Goal: Information Seeking & Learning: Learn about a topic

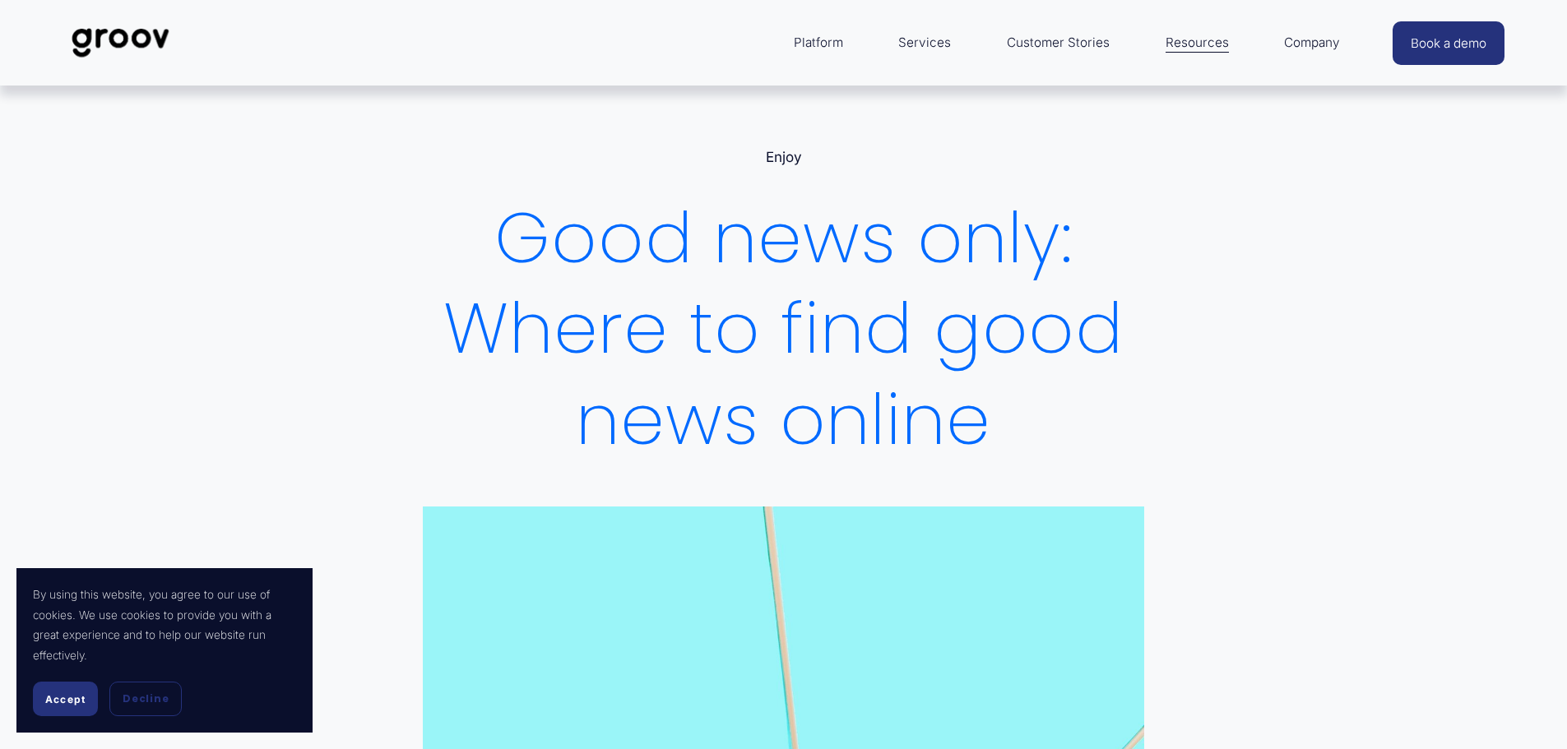
click at [58, 693] on span "Accept" at bounding box center [65, 699] width 40 height 12
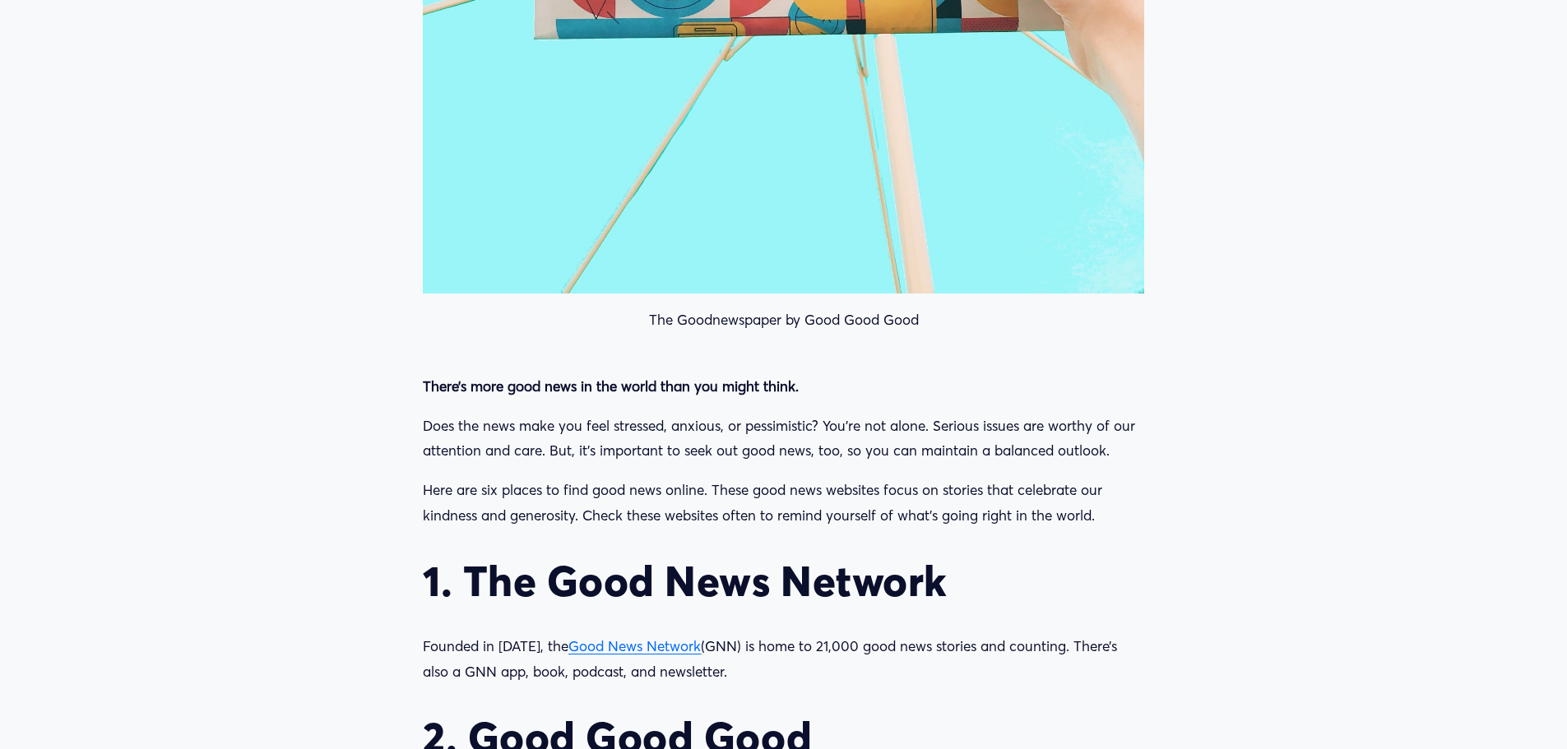
scroll to position [1316, 0]
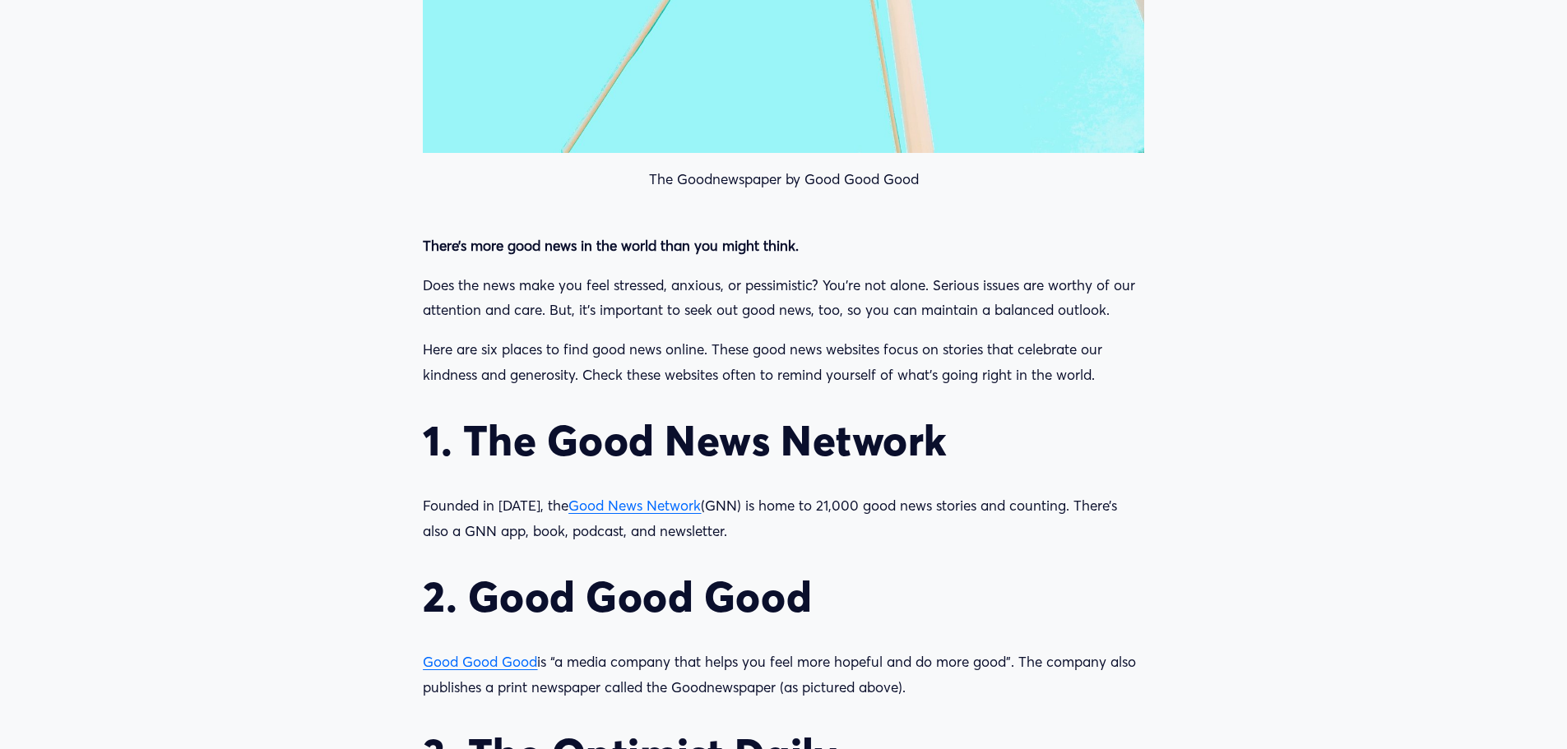
click at [646, 510] on span "Good News Network" at bounding box center [634, 505] width 132 height 17
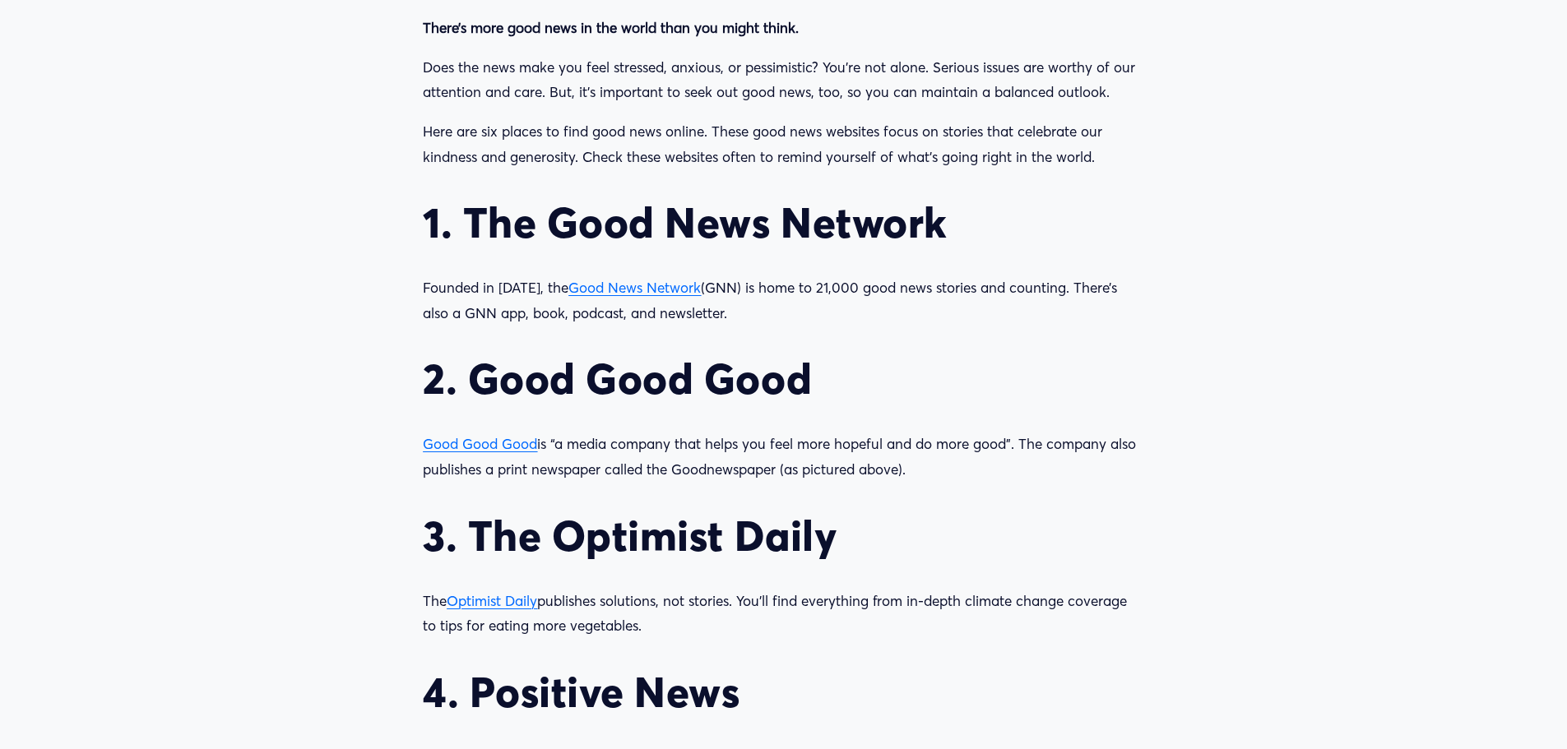
scroll to position [1563, 0]
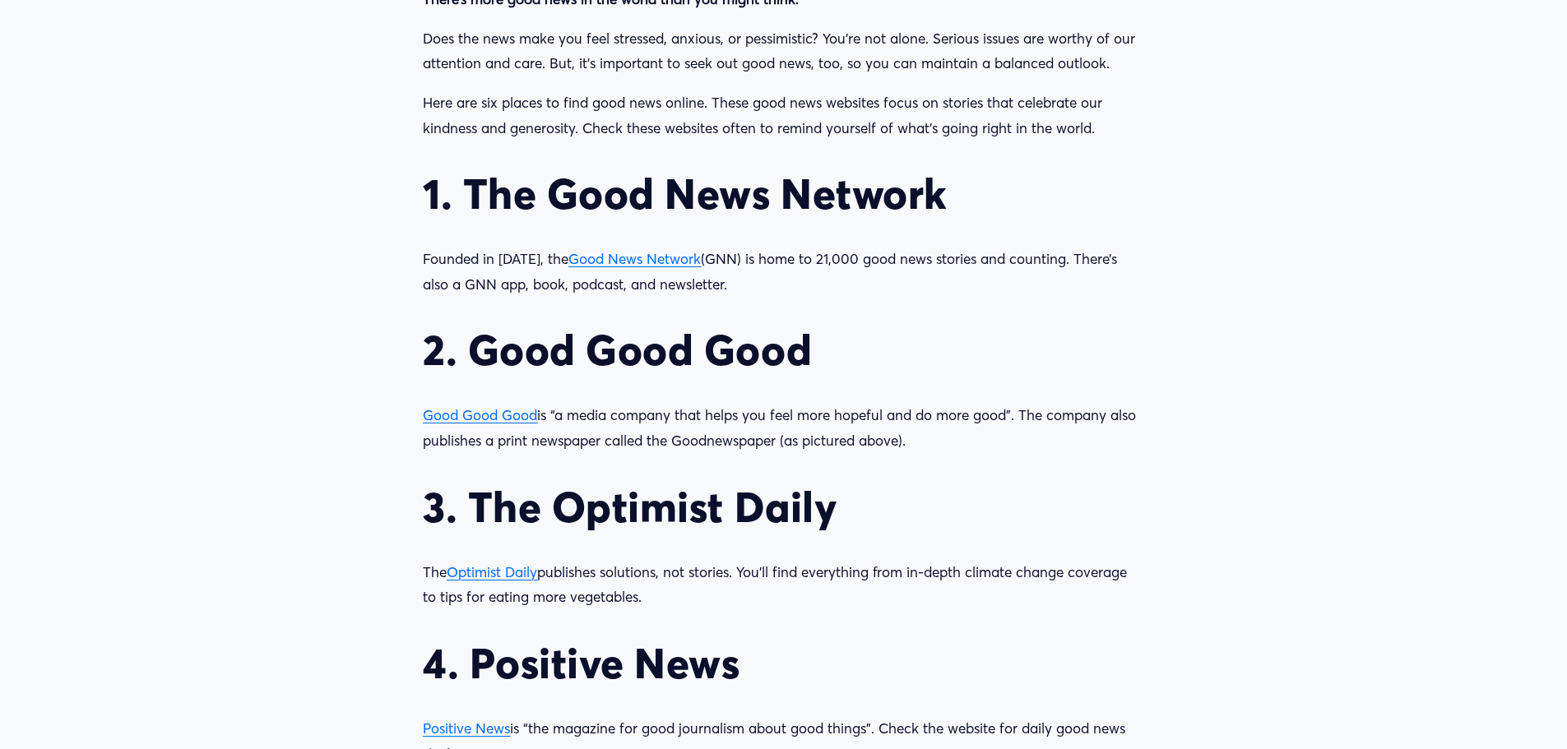
click at [470, 417] on span "Good Good Good" at bounding box center [480, 414] width 114 height 17
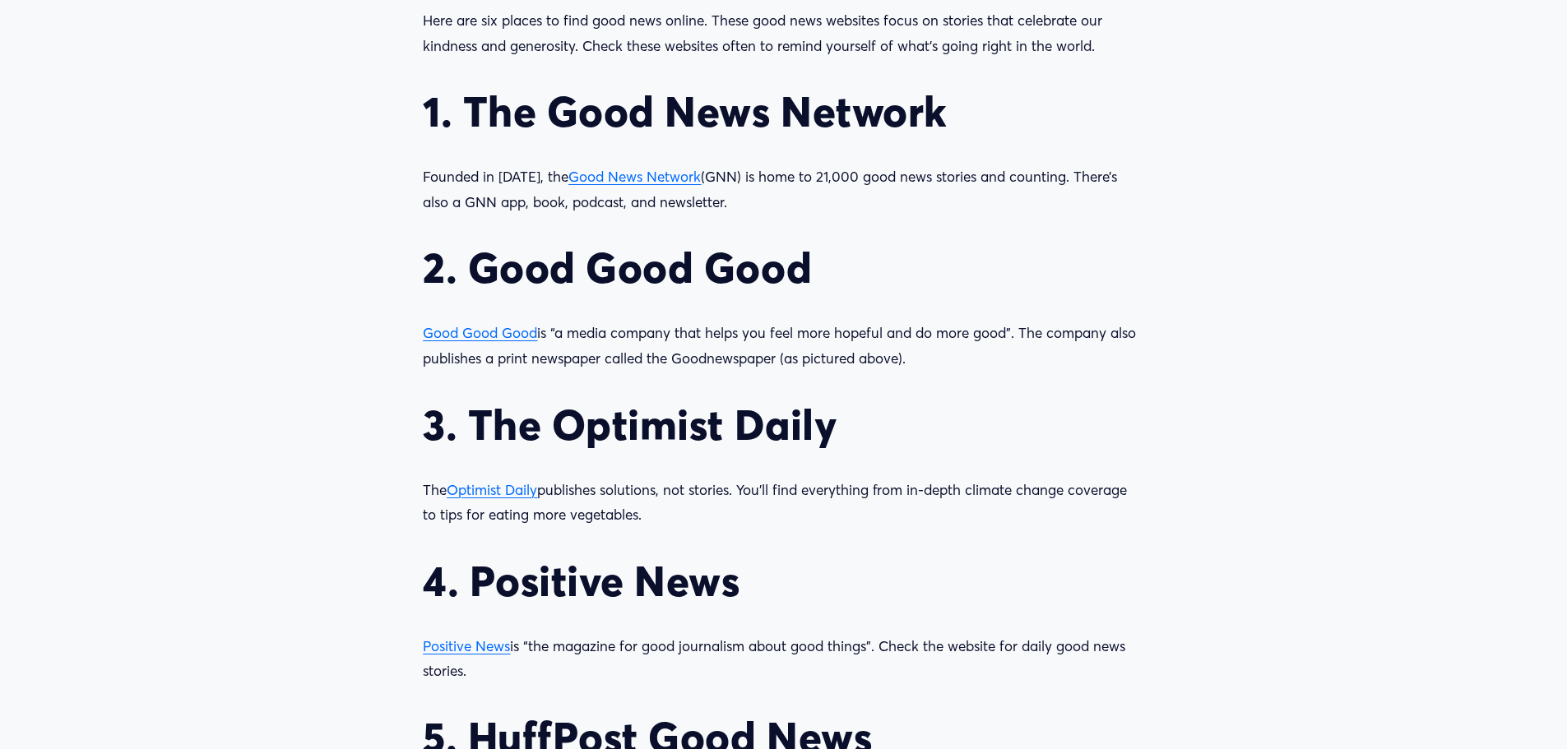
scroll to position [1727, 0]
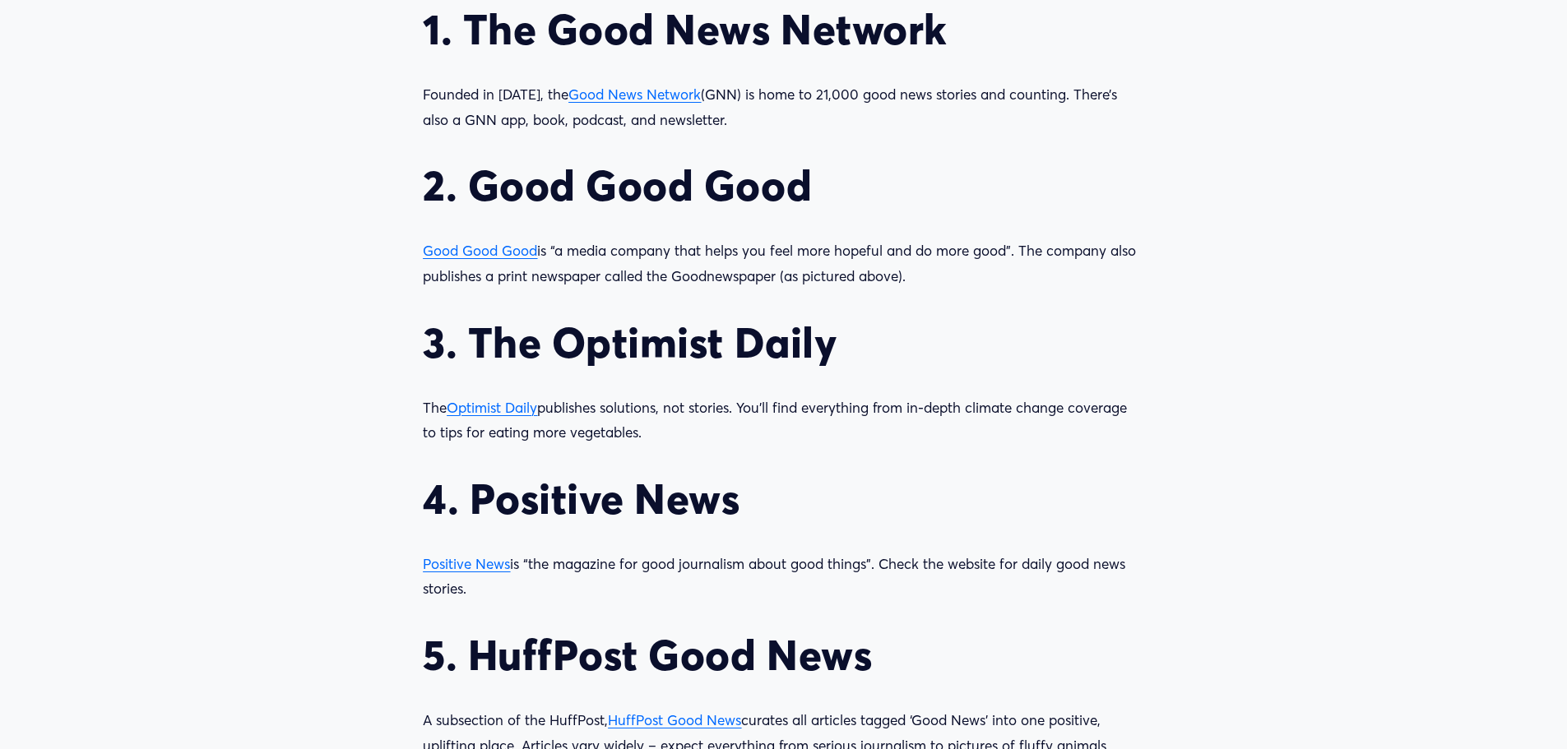
click at [485, 401] on span "Optimist Daily" at bounding box center [492, 407] width 90 height 17
